Goal: Task Accomplishment & Management: Manage account settings

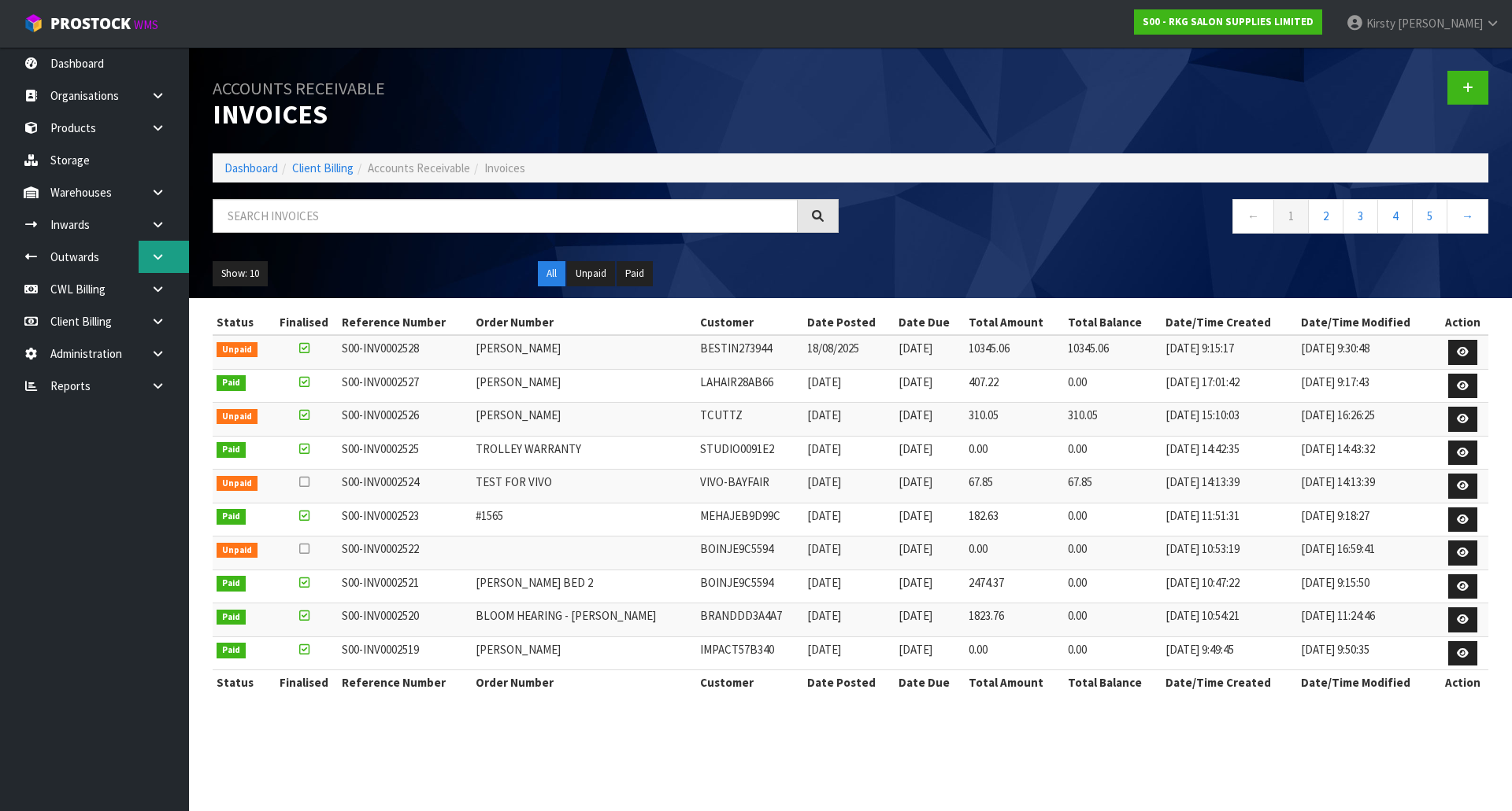
click at [161, 250] on link at bounding box center [163, 257] width 50 height 32
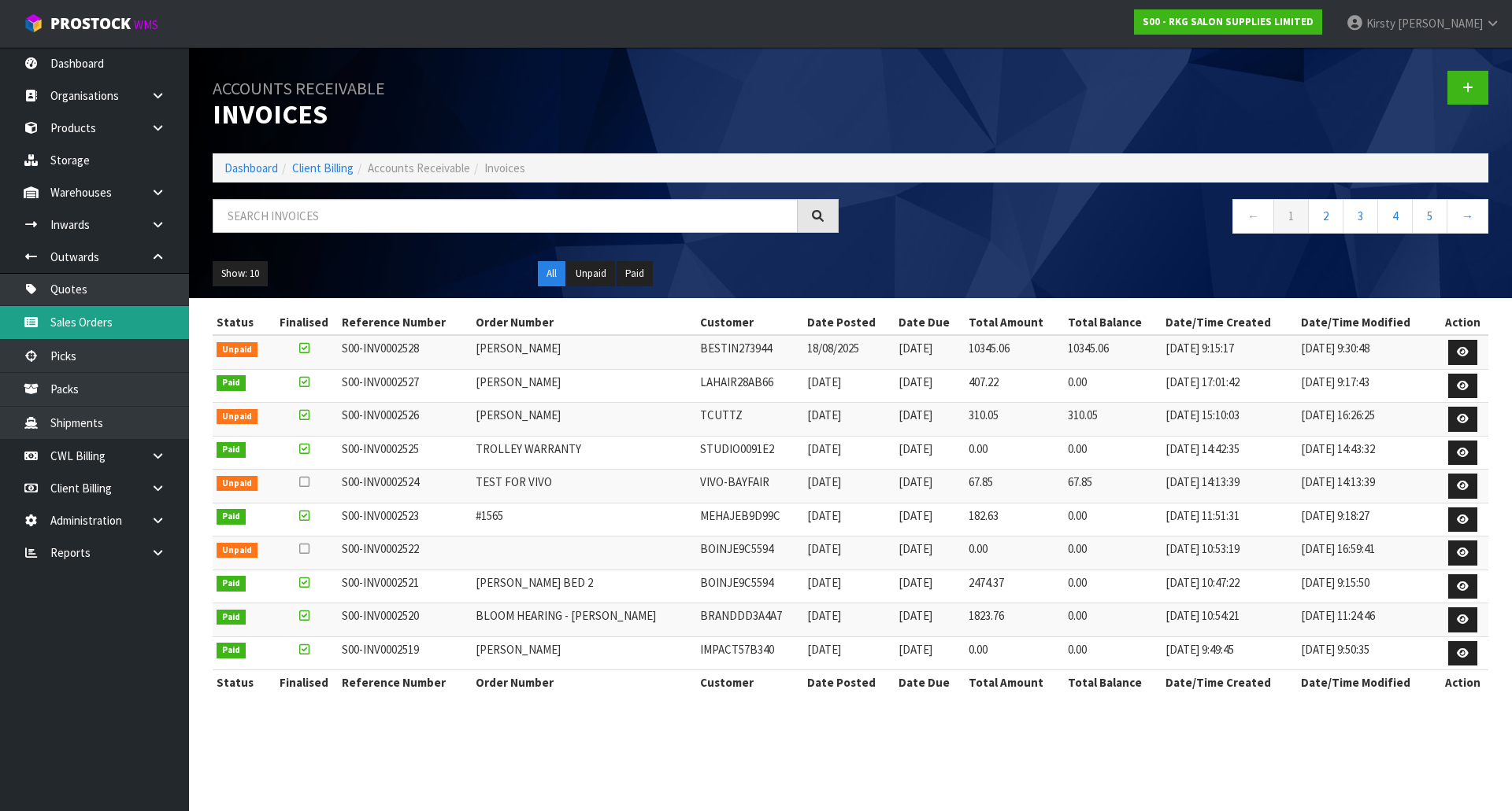
click at [92, 317] on link "Sales Orders" at bounding box center [95, 322] width 189 height 32
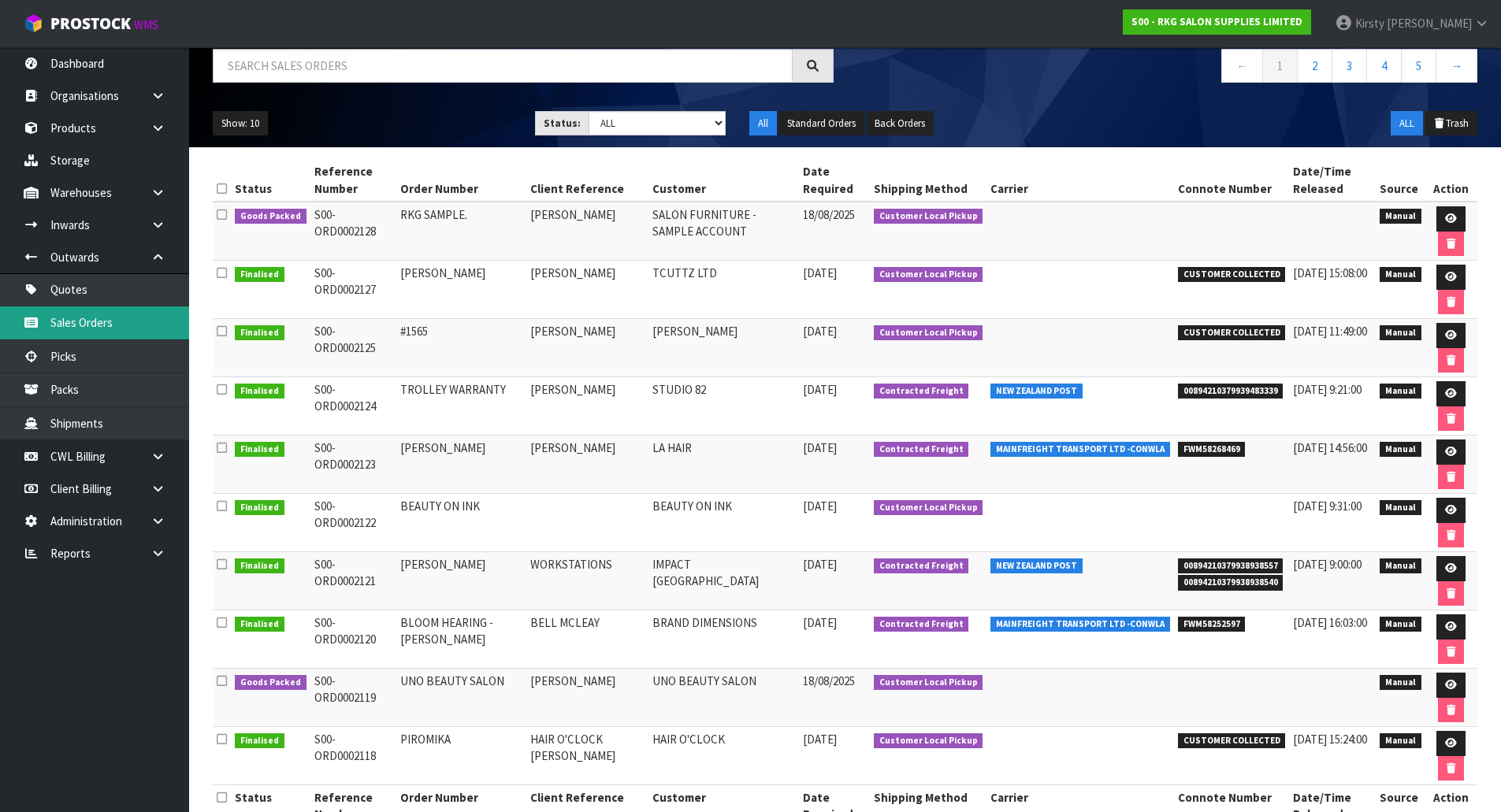
scroll to position [157, 0]
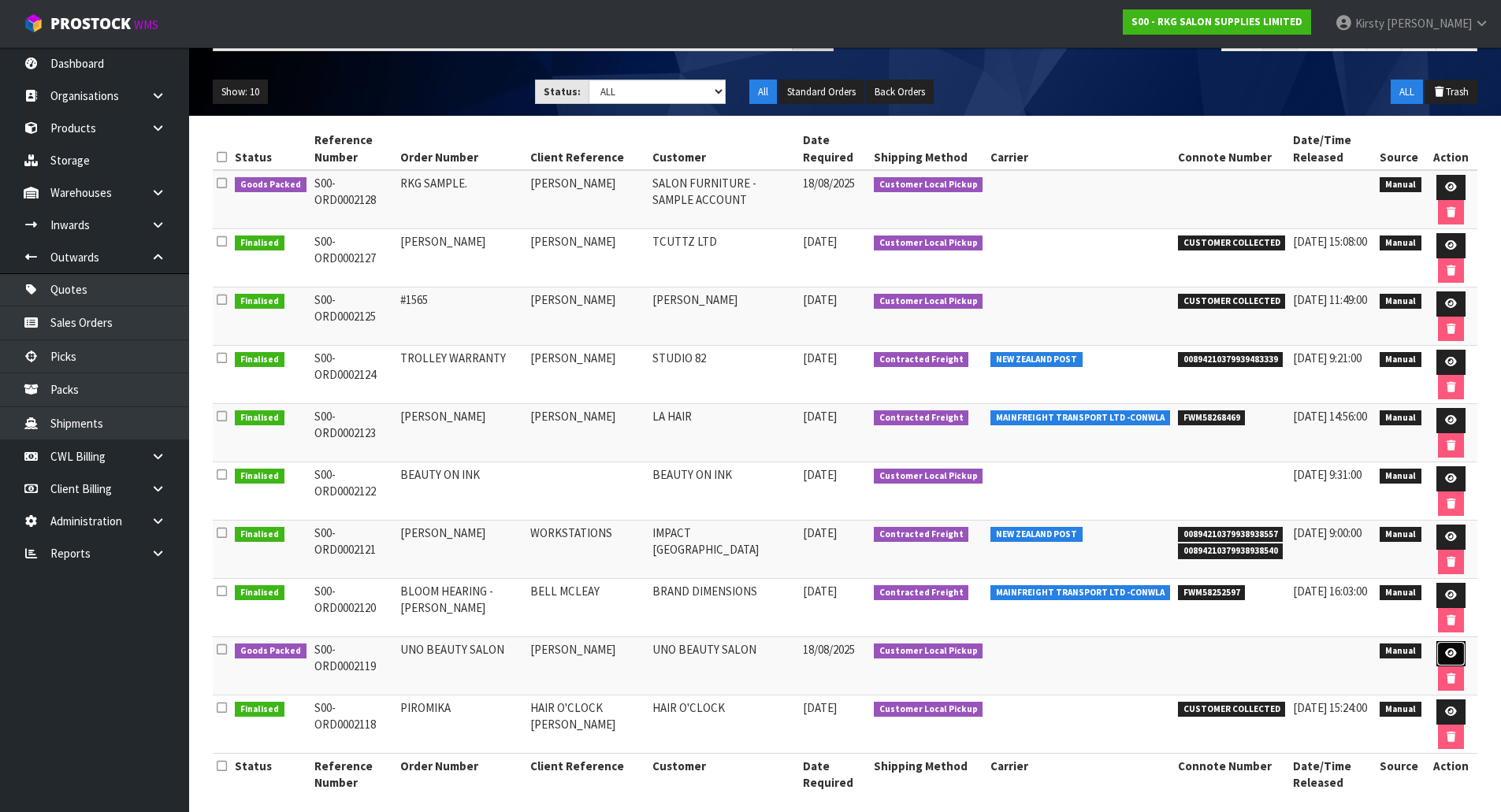
click at [1446, 653] on icon at bounding box center [1451, 653] width 12 height 10
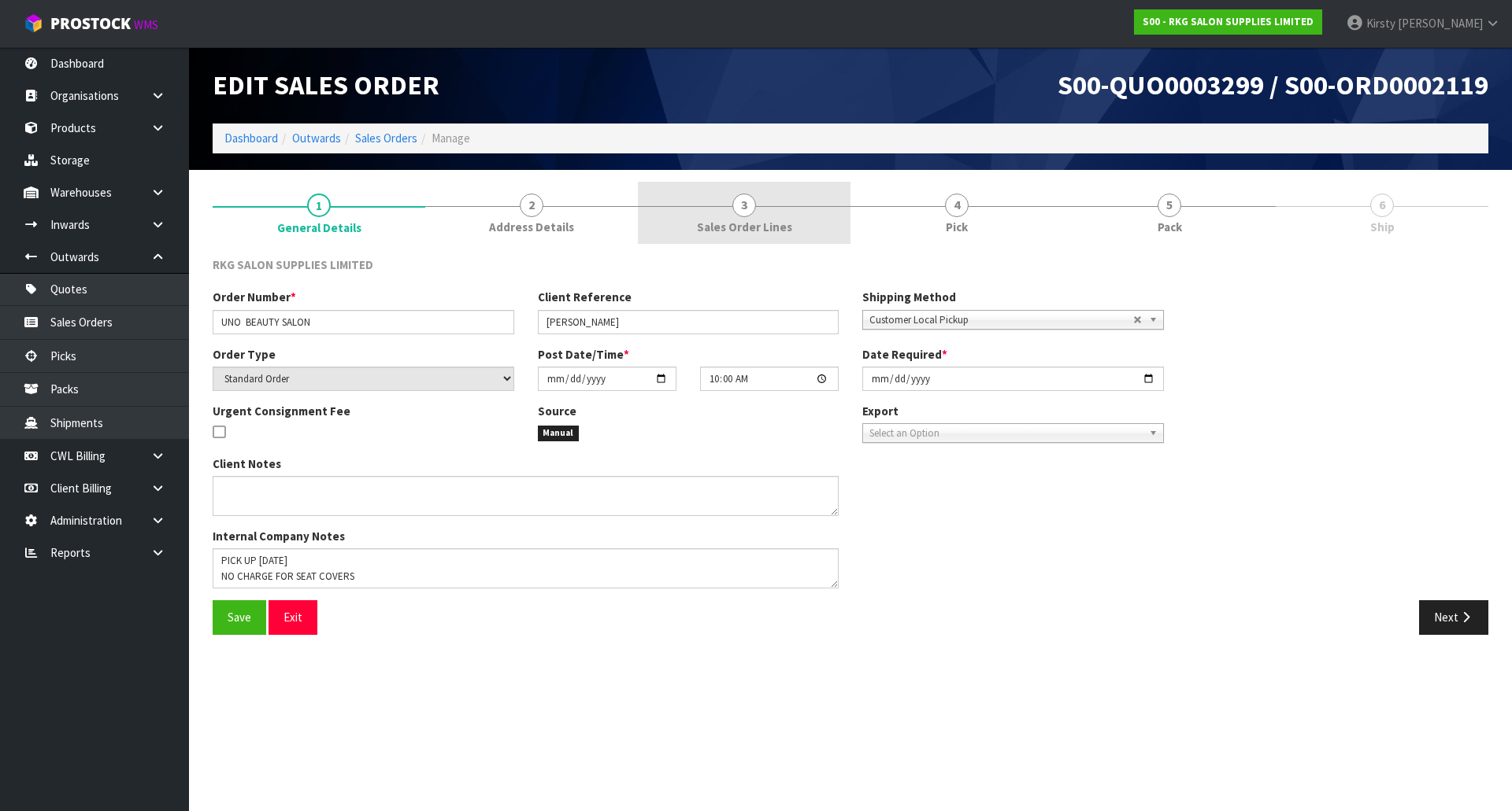
click at [740, 205] on span "3" at bounding box center [744, 205] width 23 height 23
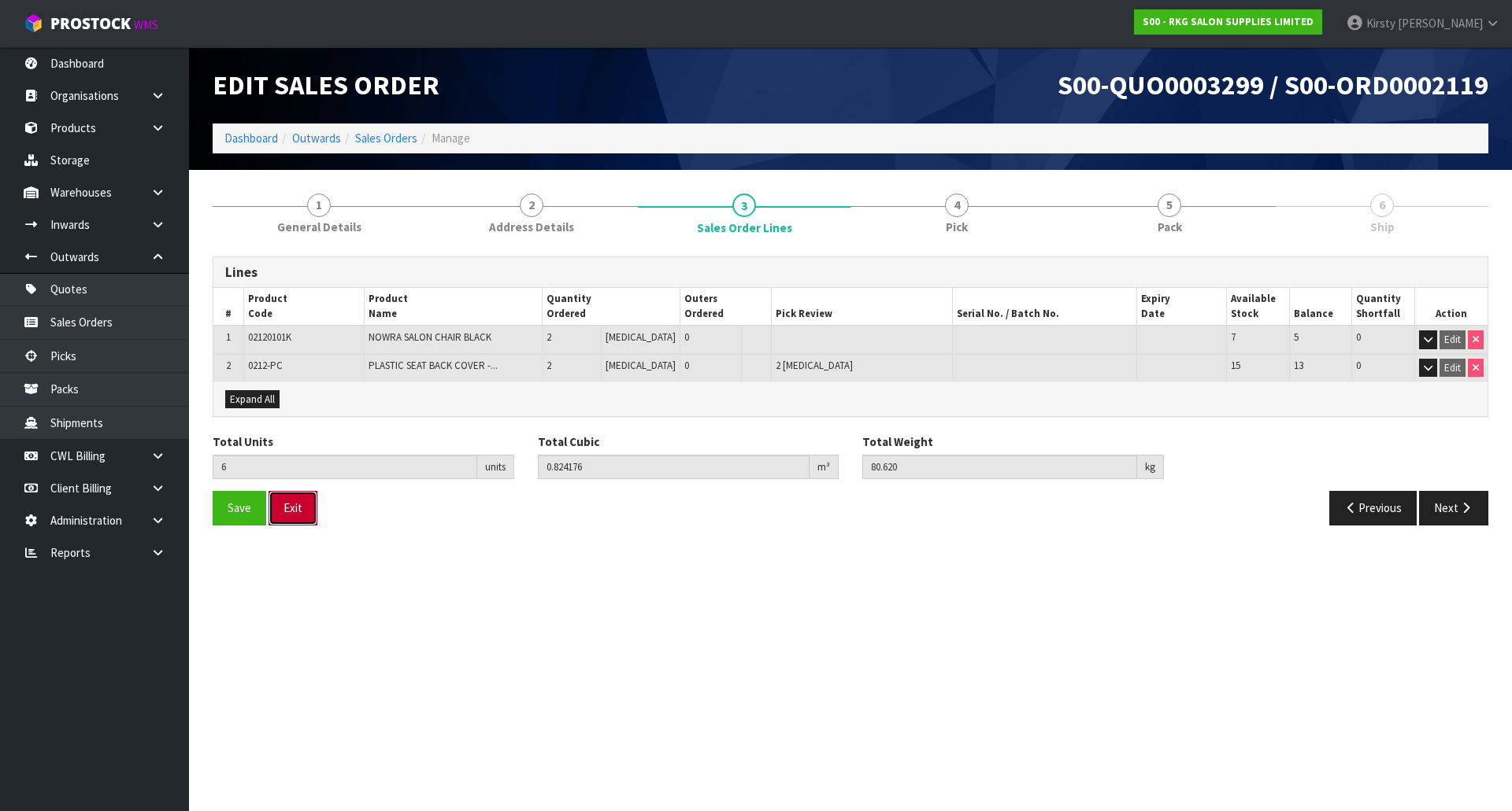
click at [299, 512] on button "Exit" at bounding box center [293, 508] width 49 height 34
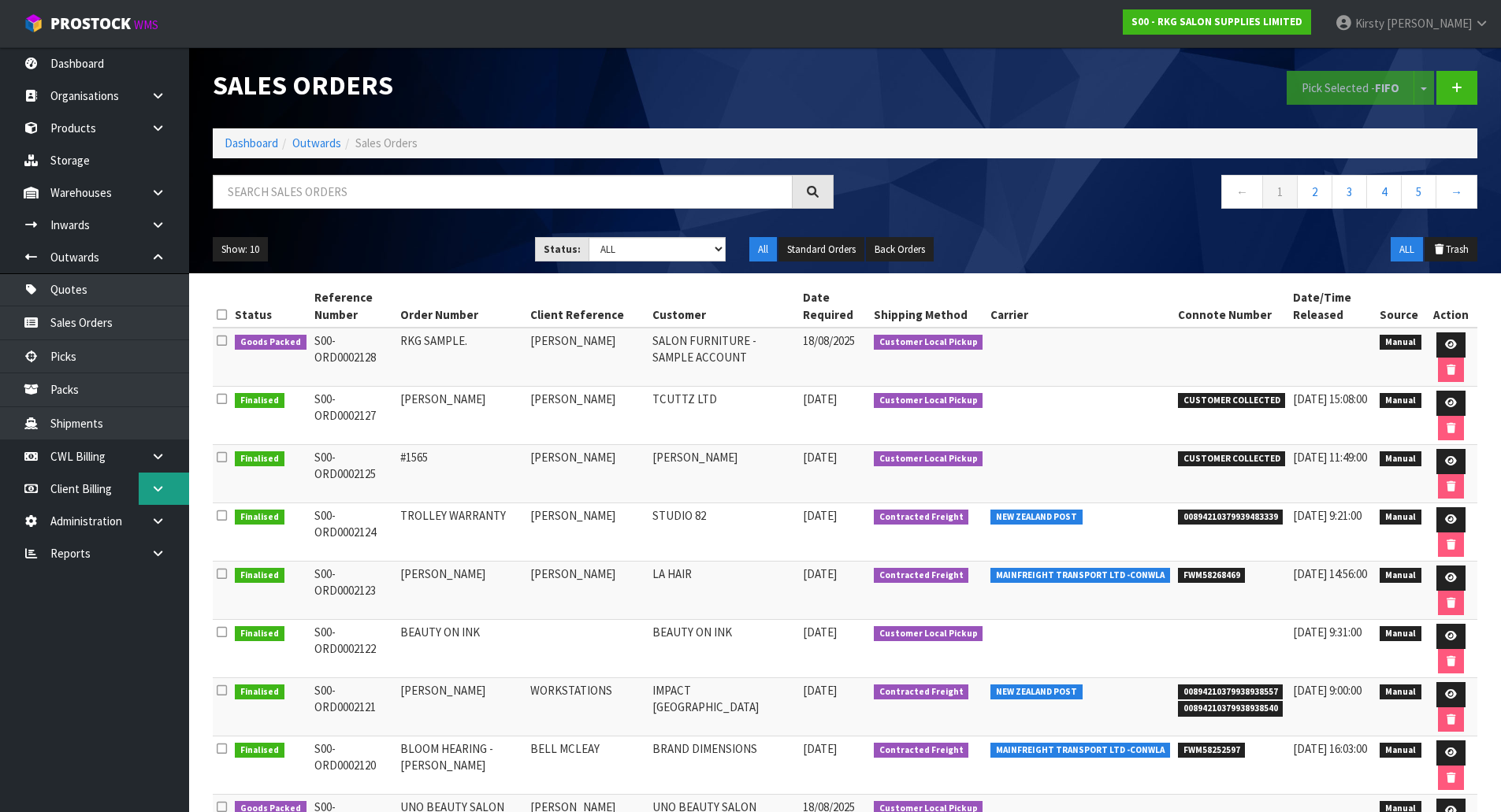
click at [161, 479] on link at bounding box center [164, 489] width 50 height 32
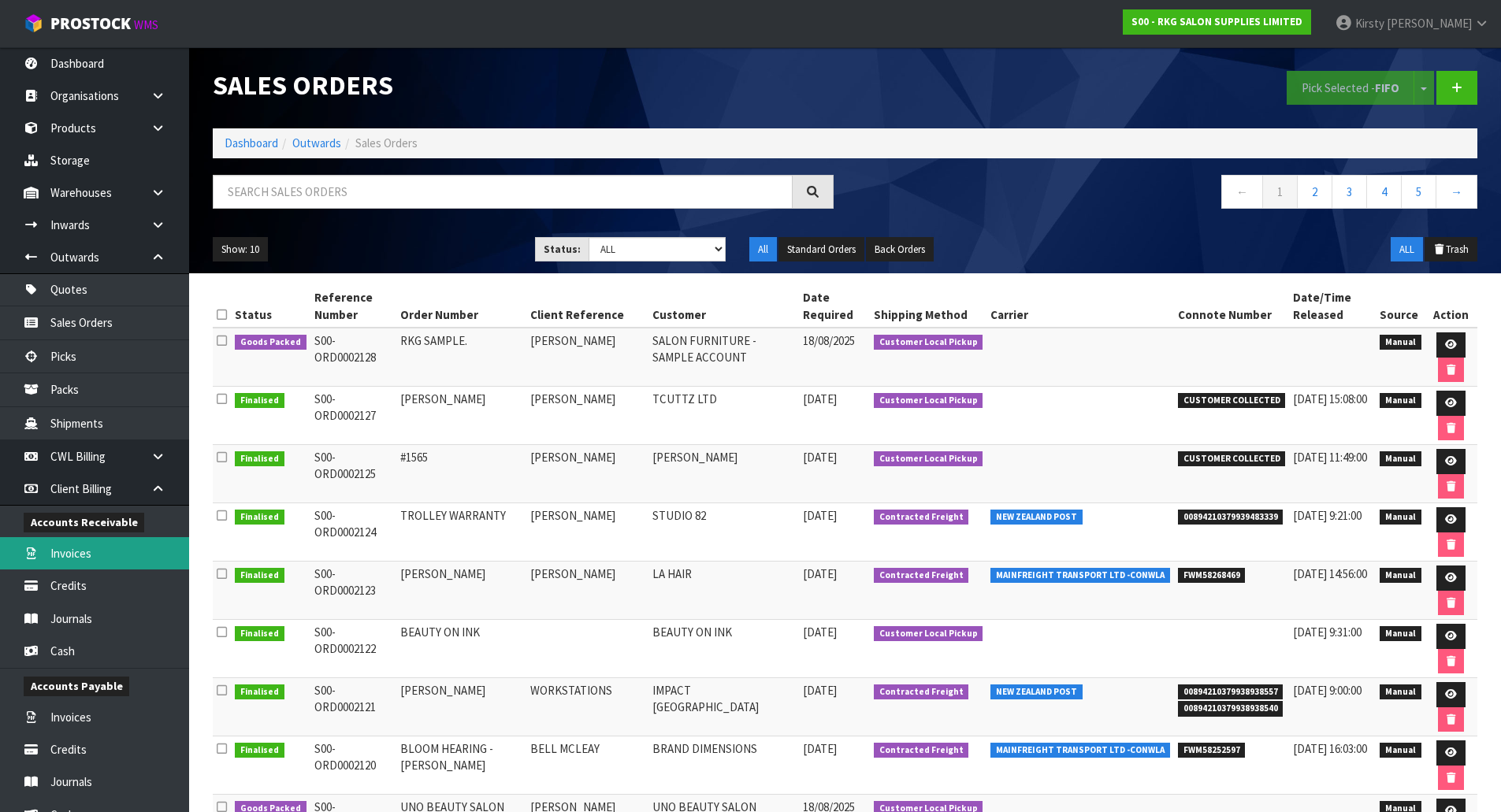
click at [79, 558] on link "Invoices" at bounding box center [95, 554] width 189 height 32
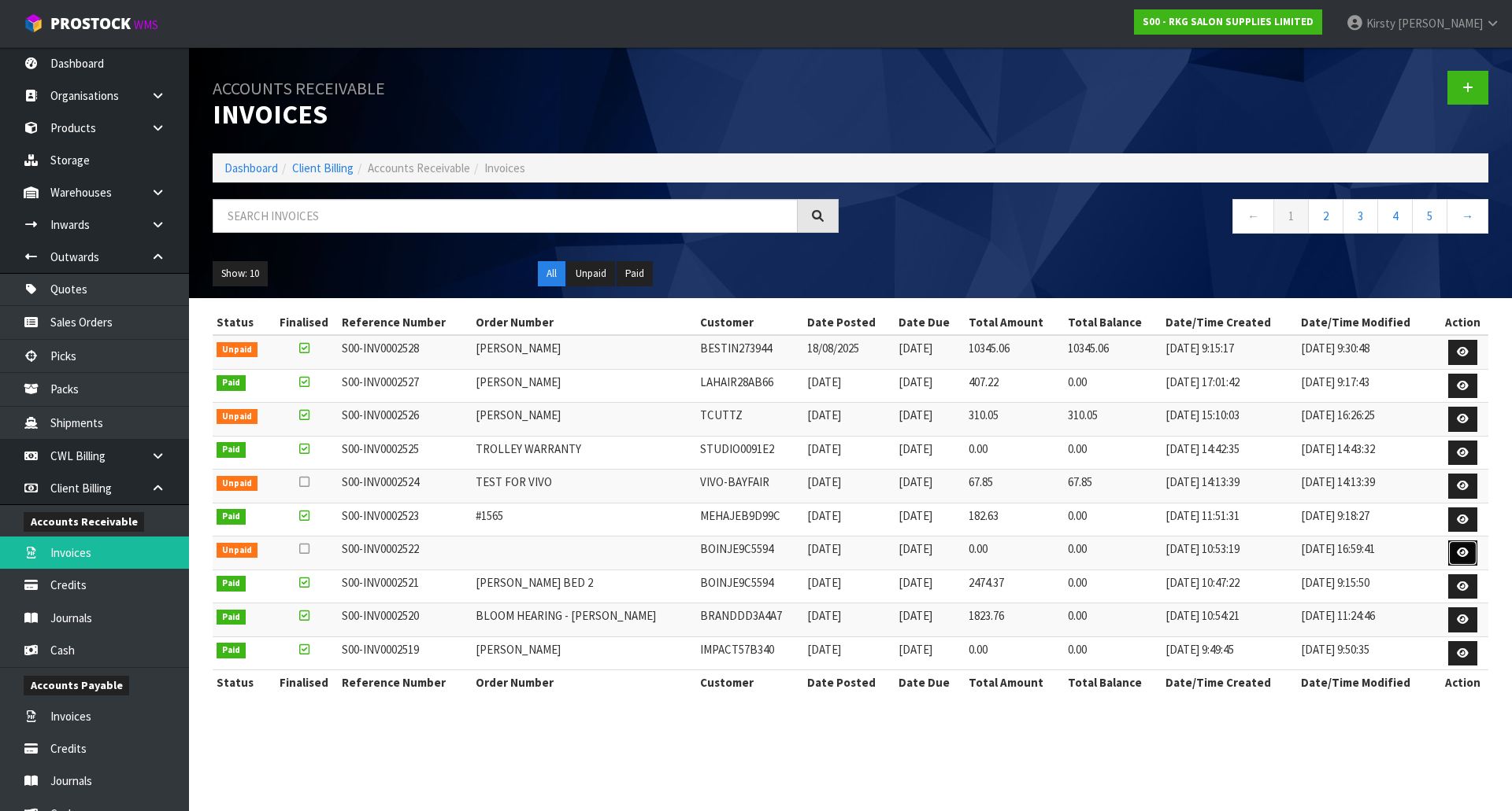
click at [1460, 552] on icon at bounding box center [1462, 552] width 12 height 10
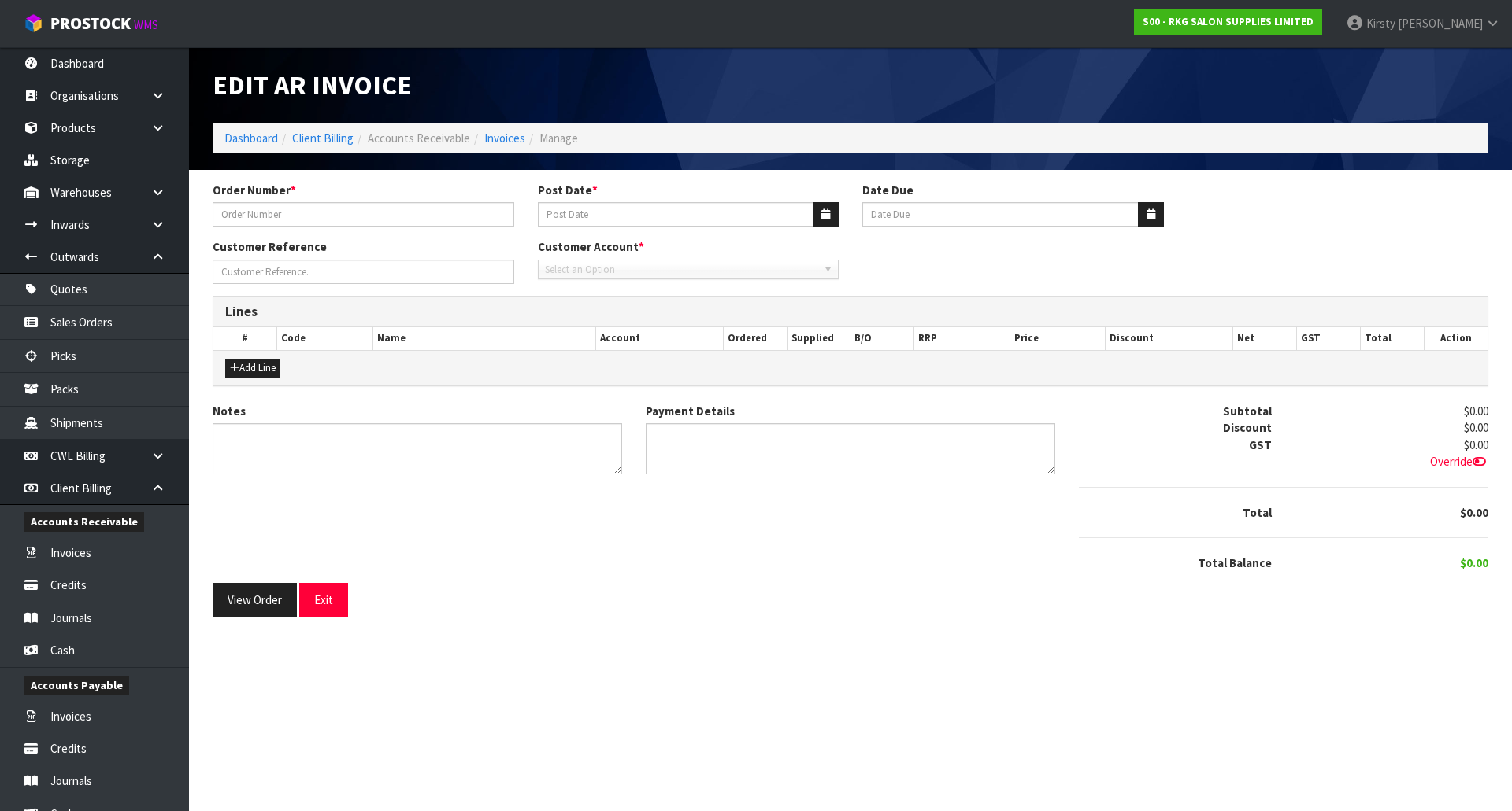
type input "UNPACKING CHARGE"
type input "[DATE]"
type input "[PERSON_NAME]"
type textarea "UNPACKING HOW LONG"
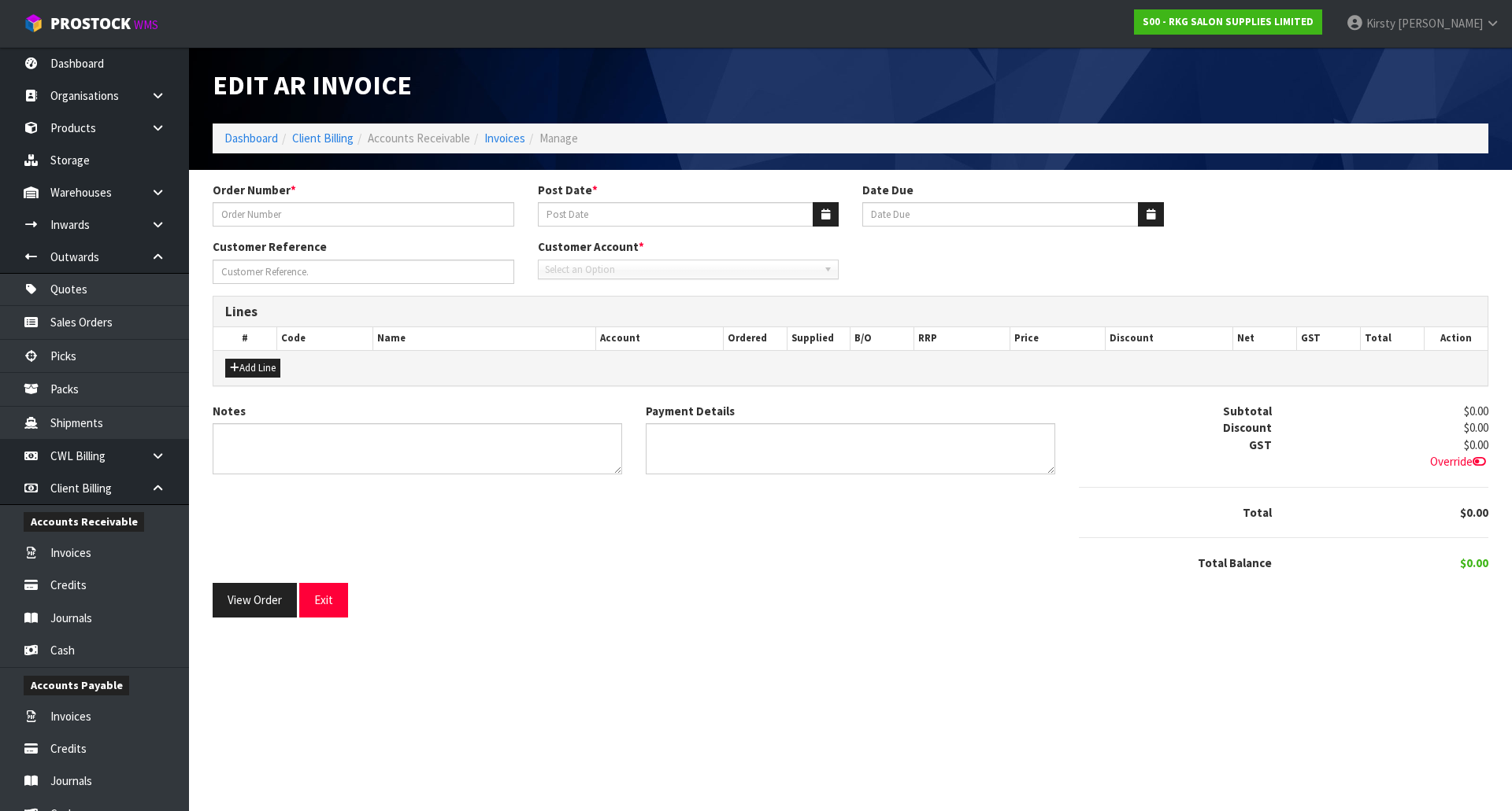
type textarea "DUE FOR PAYMENT"
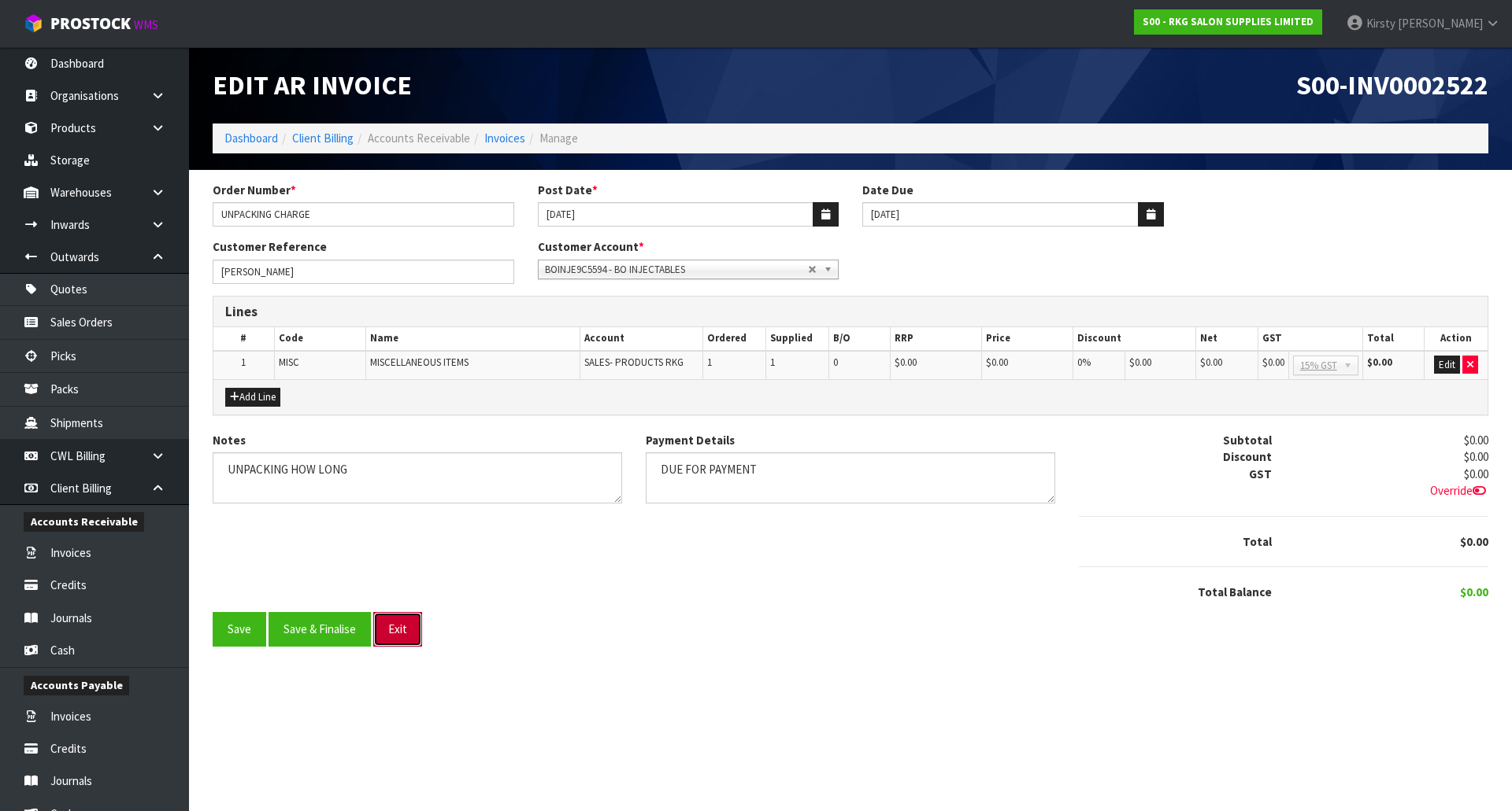
click at [395, 631] on button "Exit" at bounding box center [397, 629] width 49 height 34
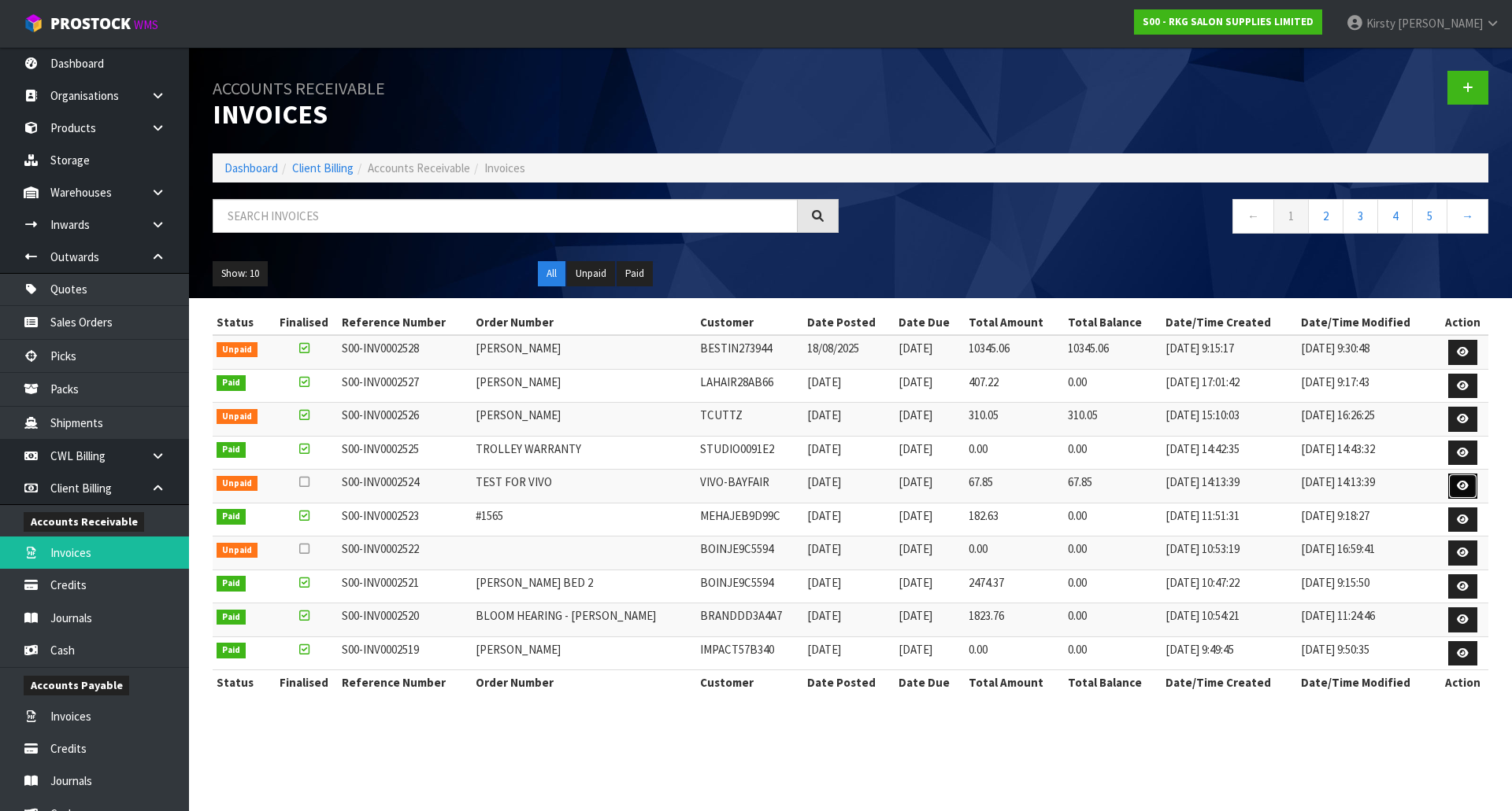
click at [1459, 484] on icon at bounding box center [1462, 485] width 12 height 10
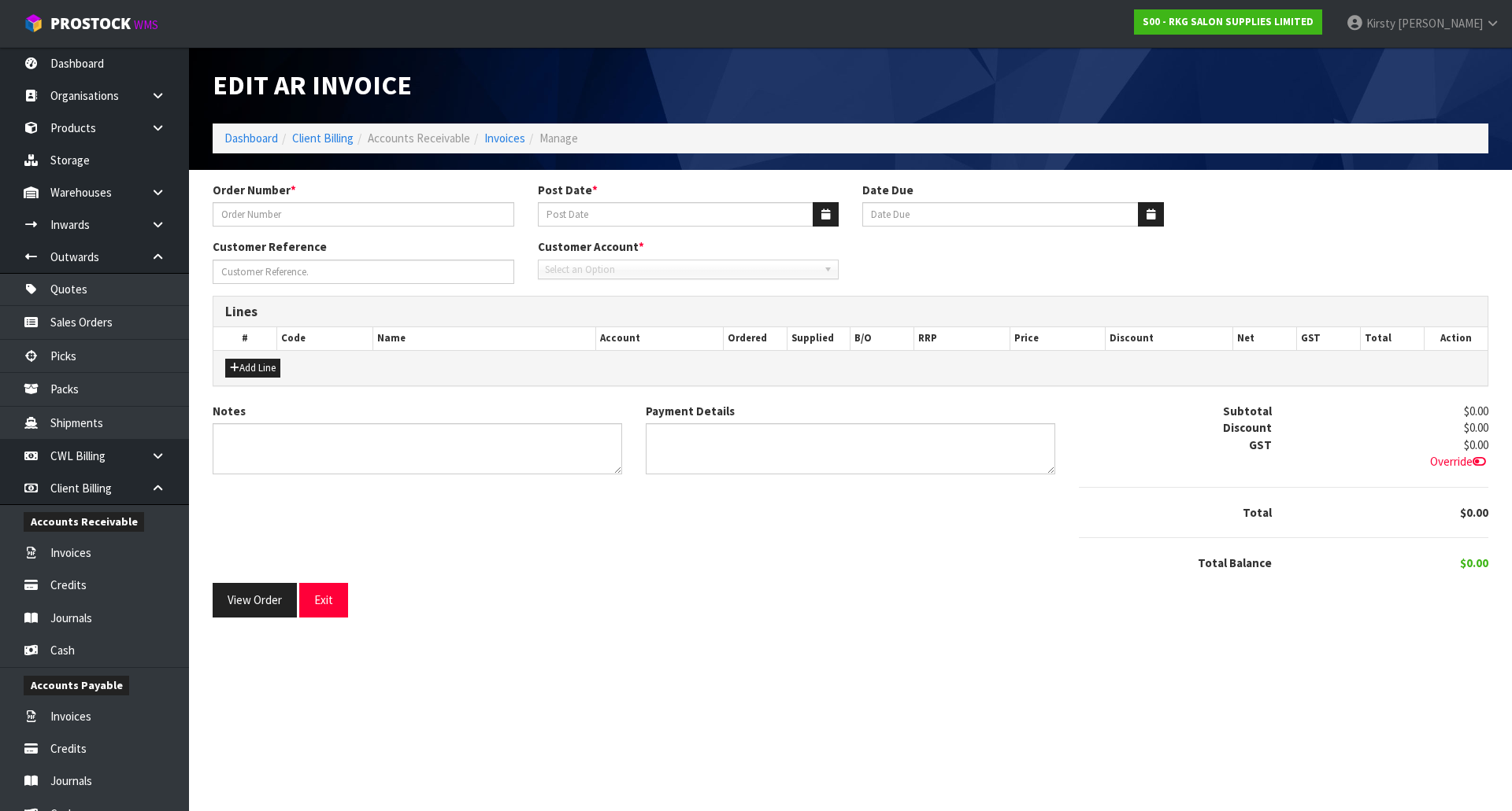
type input "[PERSON_NAME]..."
type input "[DATE]"
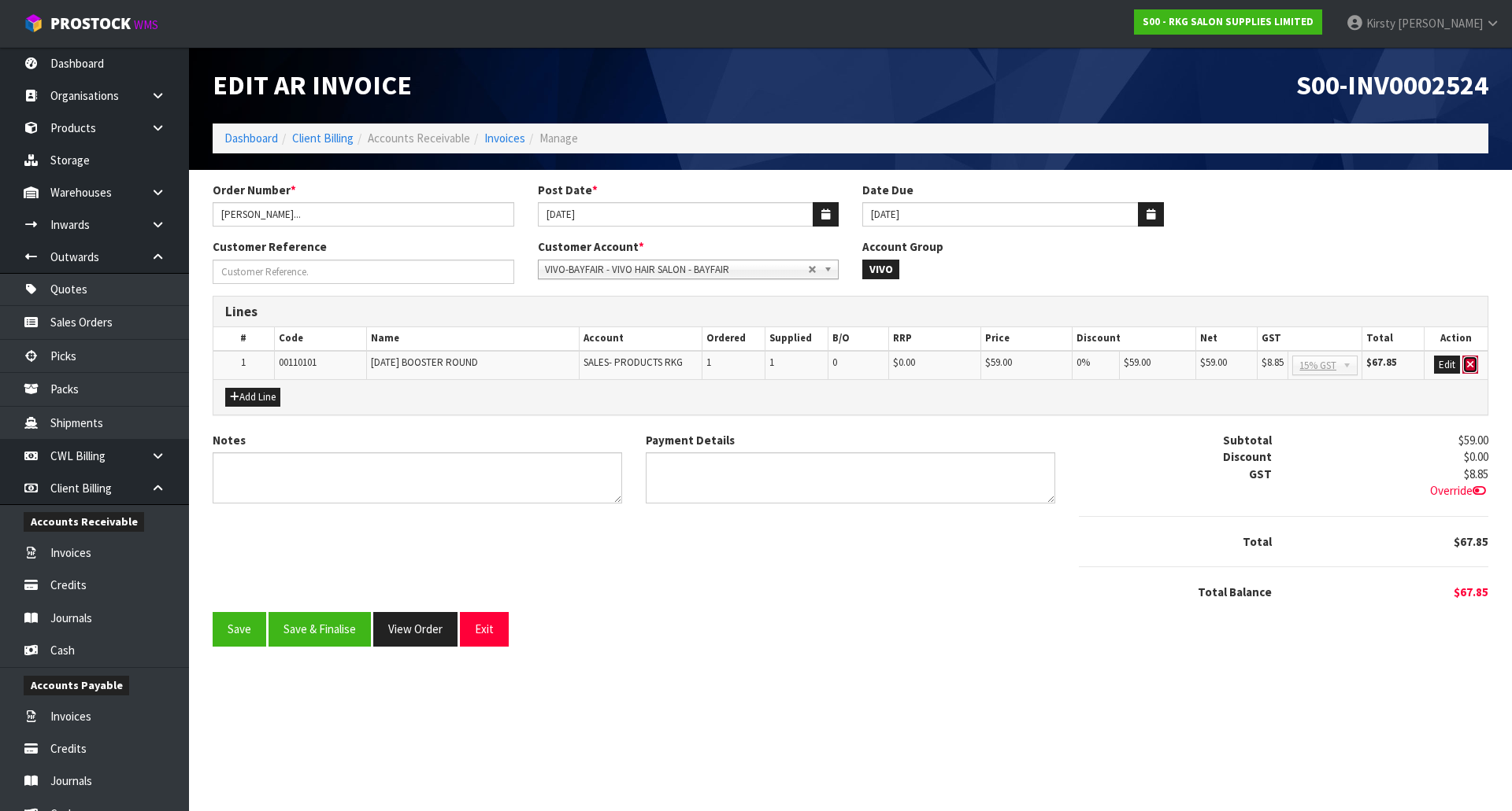
click at [1472, 363] on icon "button" at bounding box center [1469, 364] width 6 height 10
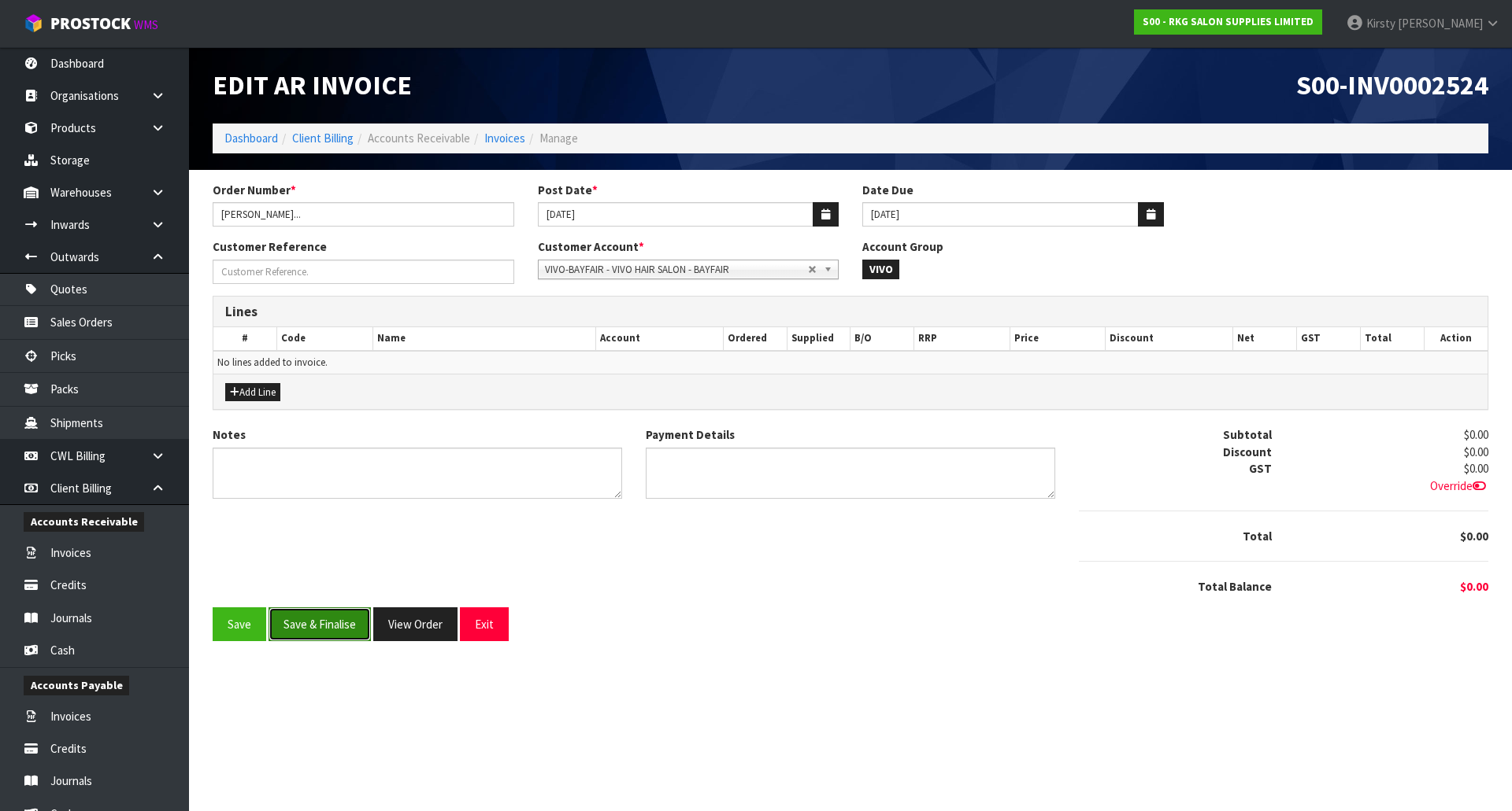
click at [314, 620] on button "Save & Finalise" at bounding box center [320, 625] width 103 height 34
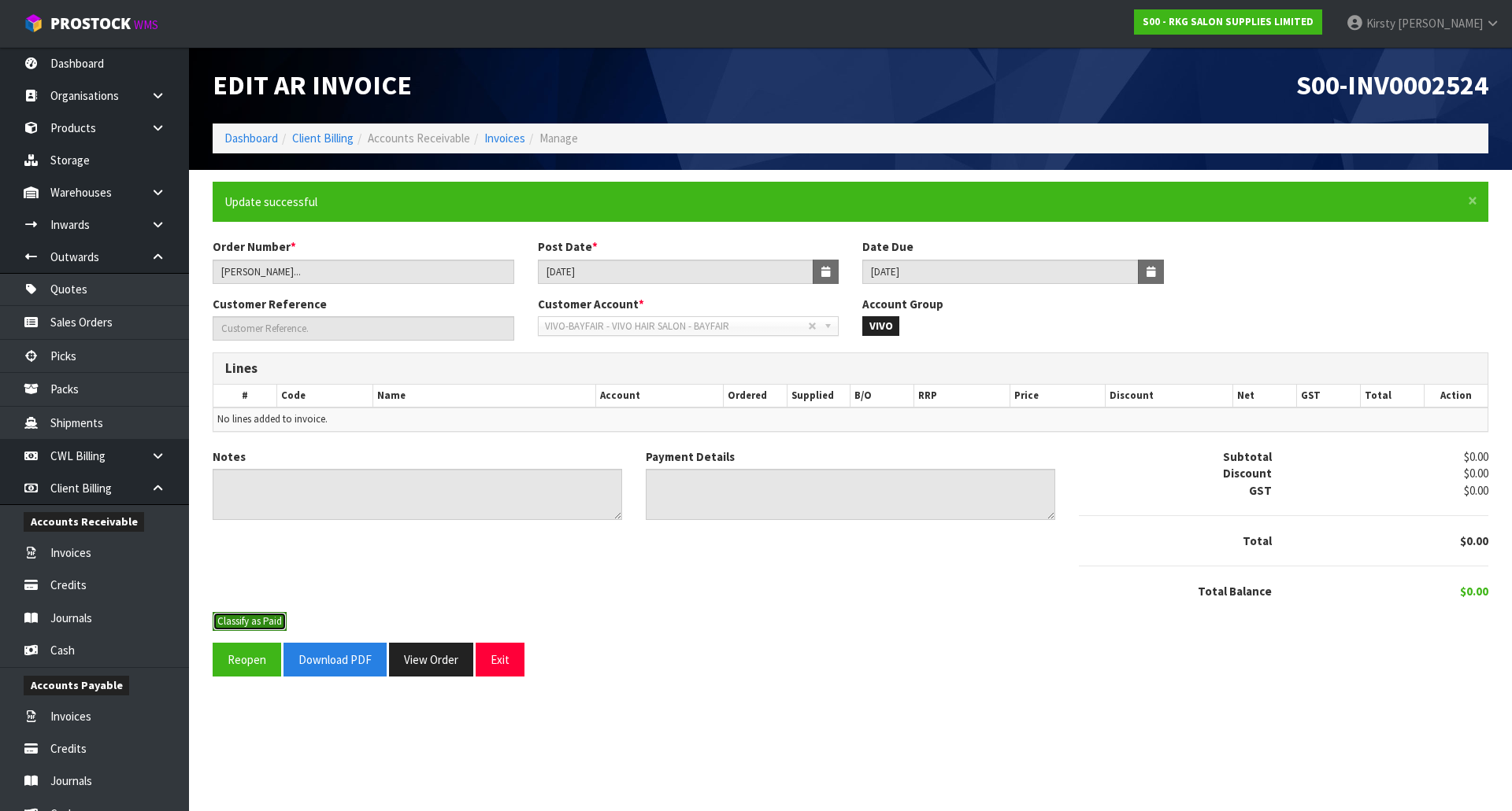
click at [260, 617] on button "Classify as Paid" at bounding box center [249, 621] width 74 height 19
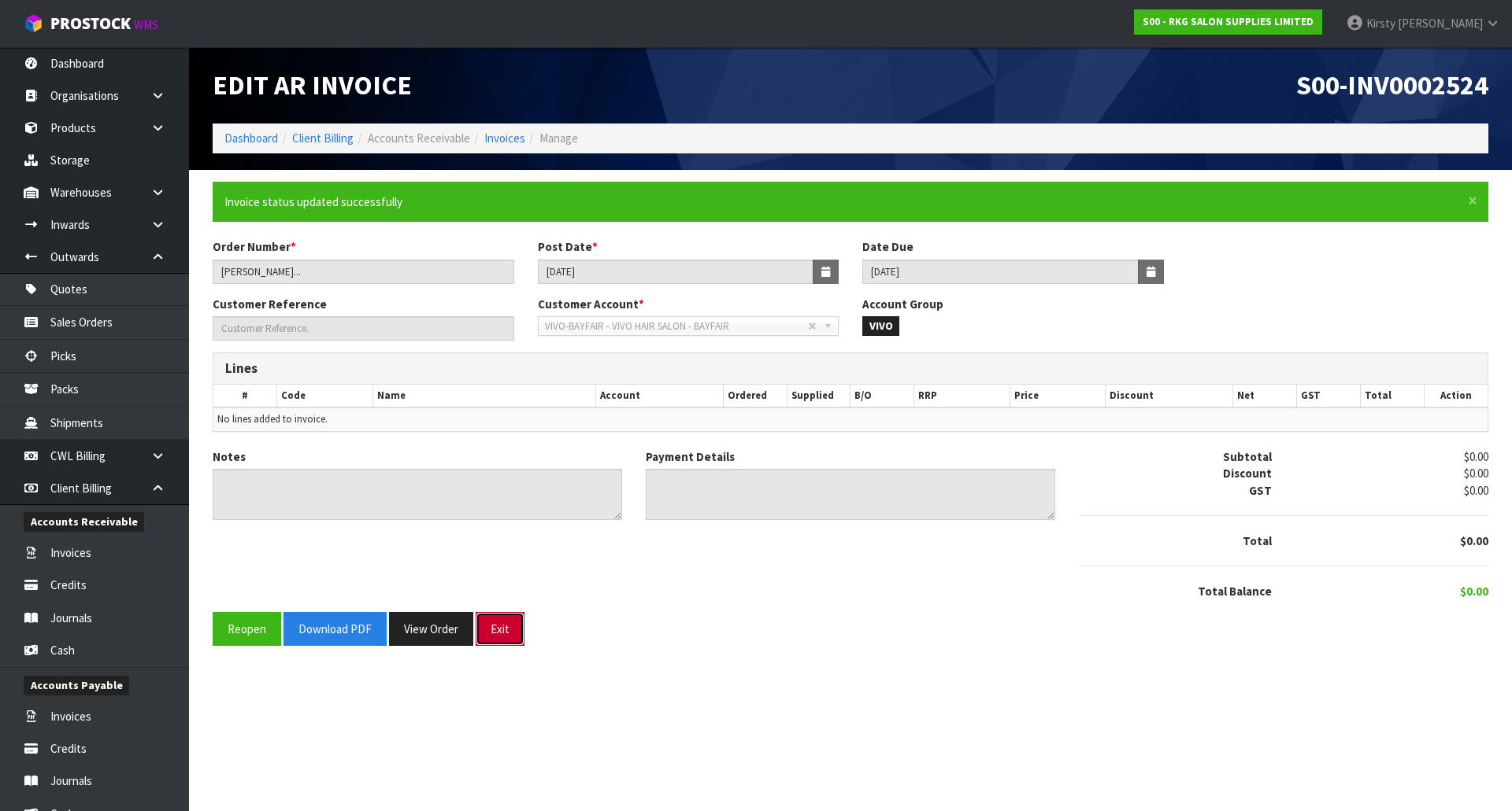
click at [492, 624] on button "Exit" at bounding box center [500, 629] width 49 height 34
